Goal: Find specific page/section: Find specific page/section

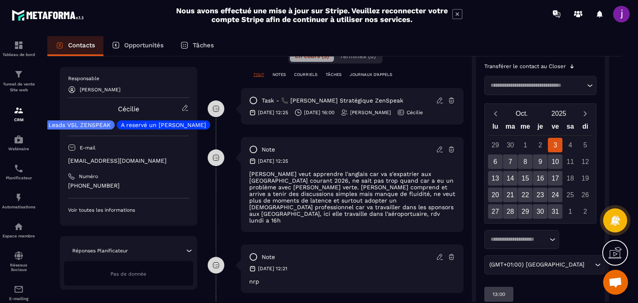
scroll to position [219, 0]
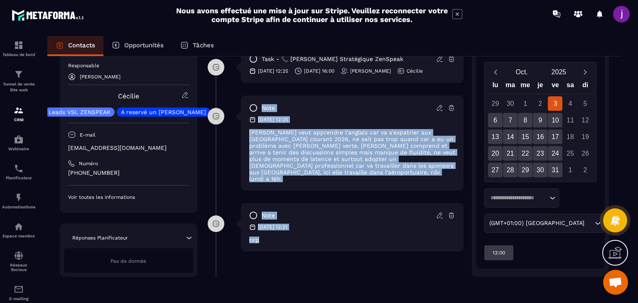
drag, startPoint x: 320, startPoint y: 219, endPoint x: 202, endPoint y: 187, distance: 121.7
click at [202, 187] on div "**********" at bounding box center [334, 75] width 549 height 403
click at [298, 240] on div "note [DATE] 12:21 nrp" at bounding box center [336, 233] width 256 height 61
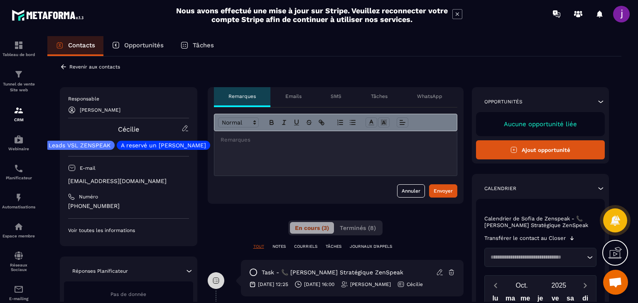
scroll to position [0, 0]
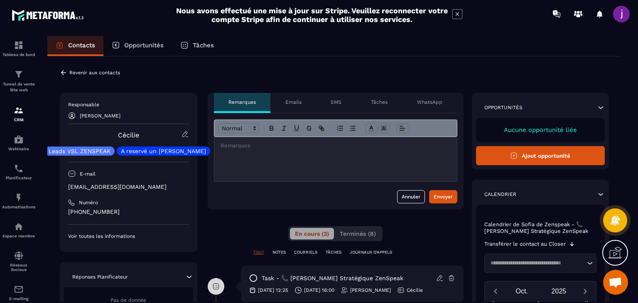
click at [62, 75] on icon at bounding box center [63, 72] width 7 height 7
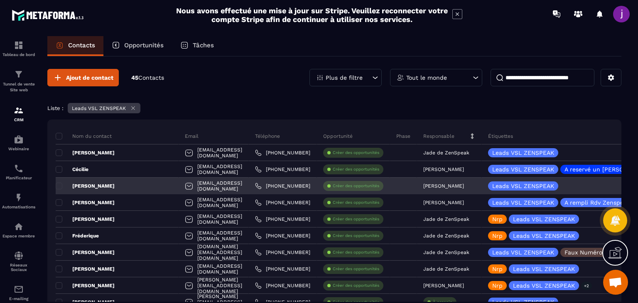
scroll to position [0, 282]
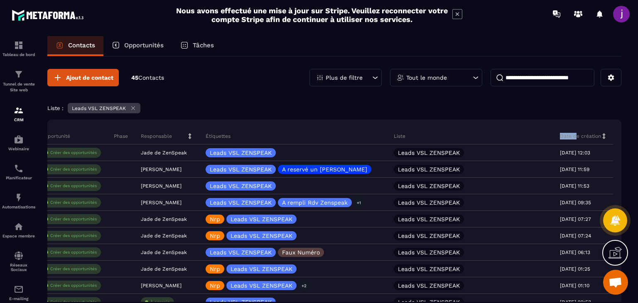
drag, startPoint x: 560, startPoint y: 135, endPoint x: 508, endPoint y: 135, distance: 51.1
click at [508, 135] on tr "Nom du contact Email Téléphone Opportunité Phase Responsable Étiquettes Liste D…" at bounding box center [204, 136] width 863 height 17
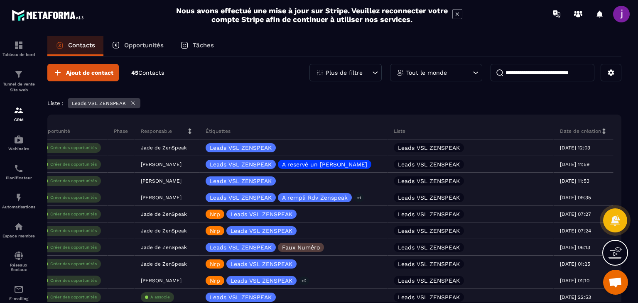
scroll to position [0, 0]
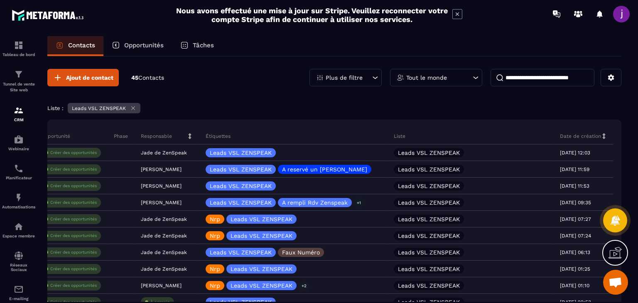
click at [601, 135] on icon at bounding box center [604, 136] width 6 height 6
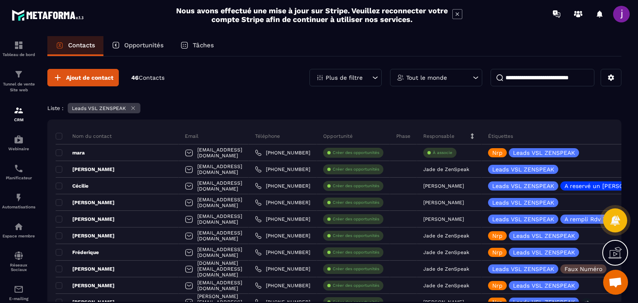
click at [503, 113] on div "Liste : Leads VSL ZENSPEAK" at bounding box center [334, 109] width 574 height 12
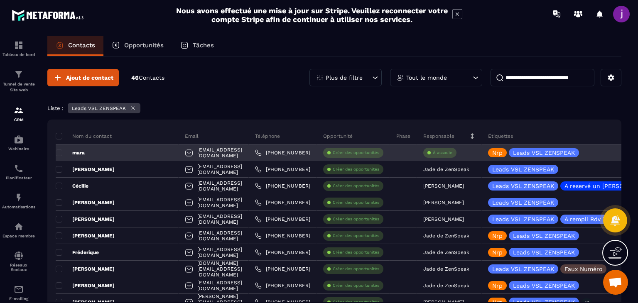
click at [110, 151] on div "mara" at bounding box center [117, 152] width 123 height 17
